Goal: Check status: Check status

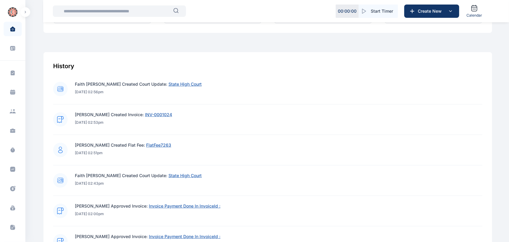
scroll to position [204, 0]
click at [177, 176] on span "State High Court" at bounding box center [184, 174] width 33 height 5
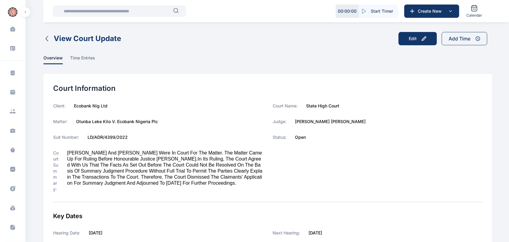
click at [46, 39] on icon "button" at bounding box center [46, 38] width 7 height 7
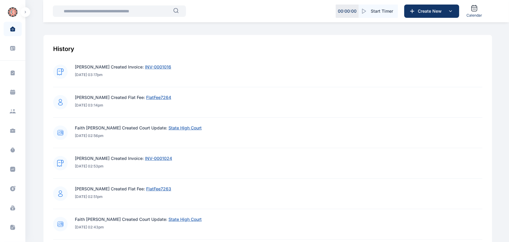
scroll to position [223, 0]
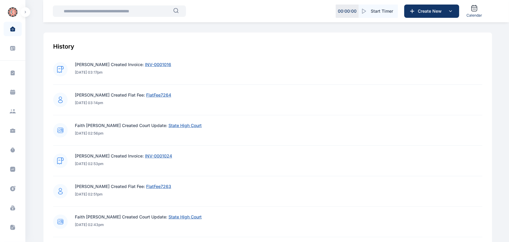
click at [168, 124] on span "State High Court" at bounding box center [184, 125] width 33 height 5
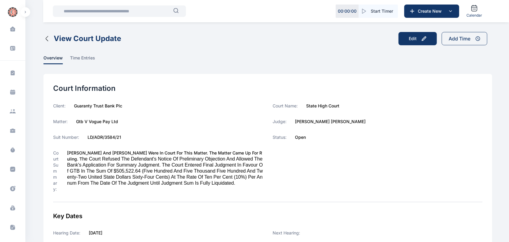
click at [47, 35] on icon "button" at bounding box center [46, 38] width 7 height 7
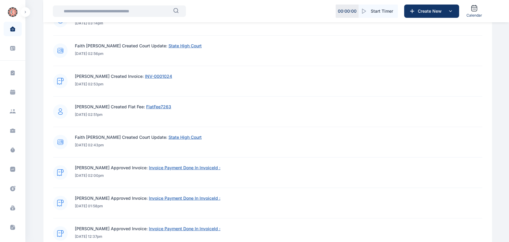
scroll to position [303, 0]
click at [172, 135] on span "State High Court" at bounding box center [184, 136] width 33 height 5
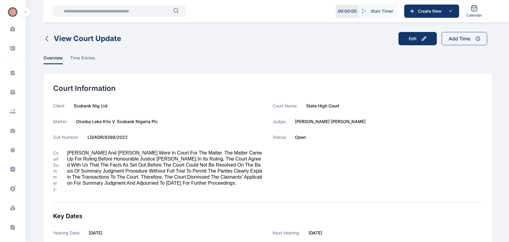
click at [44, 37] on icon "button" at bounding box center [46, 38] width 7 height 7
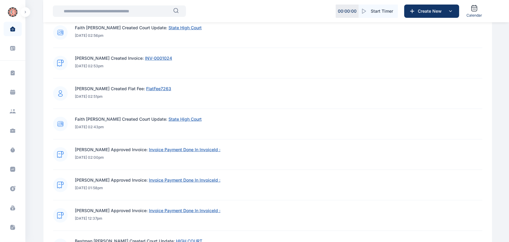
scroll to position [324, 0]
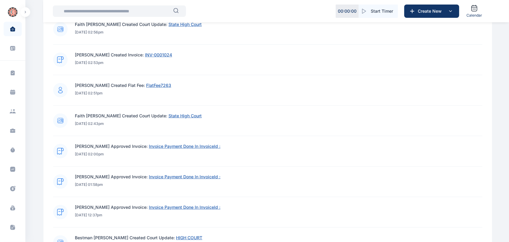
click at [188, 114] on span "State High Court" at bounding box center [184, 115] width 33 height 5
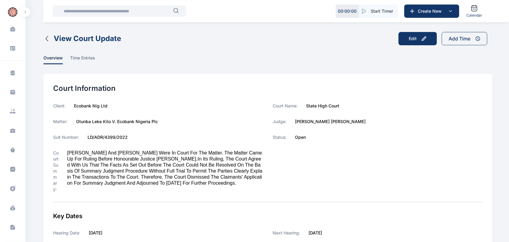
click at [45, 39] on icon "button" at bounding box center [46, 38] width 7 height 7
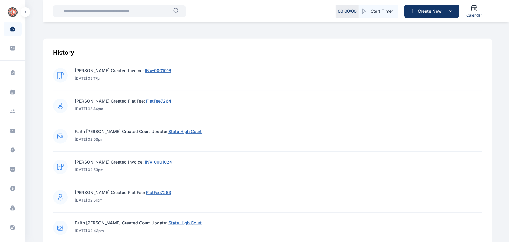
scroll to position [218, 0]
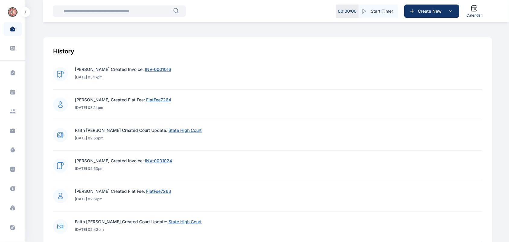
click at [186, 131] on span "State High Court" at bounding box center [184, 130] width 33 height 5
